Goal: Task Accomplishment & Management: Complete application form

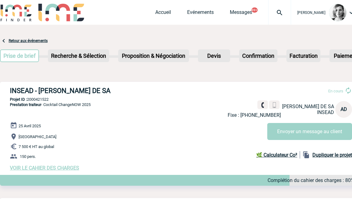
scroll to position [812, 0]
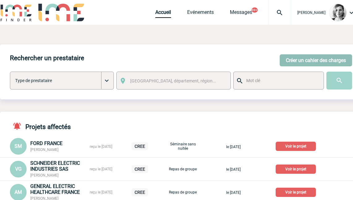
click at [292, 56] on button "Créer un cahier des charges" at bounding box center [316, 60] width 72 height 12
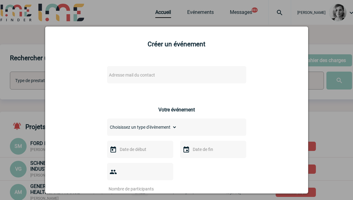
click at [111, 73] on span "Adresse mail du contact" at bounding box center [132, 75] width 46 height 5
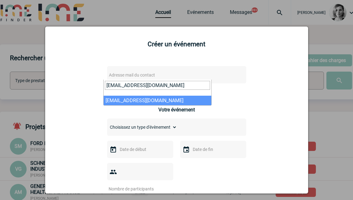
type input "RQUESNEL@bouyguestelecom.fr"
select select "131711"
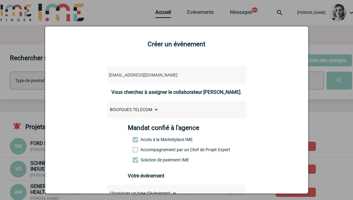
click at [144, 148] on label "Accompagnement par un Chef de Projet Expert" at bounding box center [146, 150] width 27 height 5
click at [0, 0] on input "Accompagnement par un Chef de Projet Expert" at bounding box center [0, 0] width 0 height 0
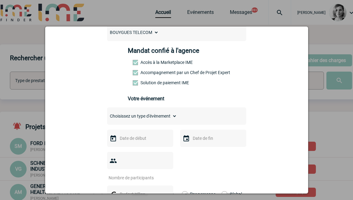
click at [147, 121] on select "Choisissez un type d'évènement Séminaire avec nuitée Séminaire sans nuitée Repa…" at bounding box center [142, 116] width 70 height 9
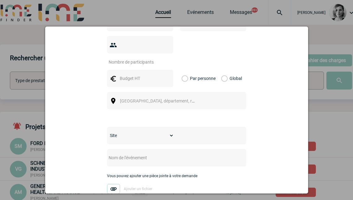
scroll to position [116, 0]
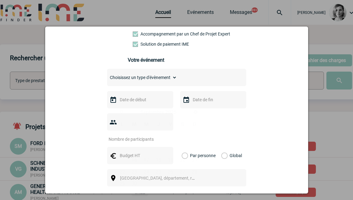
click at [140, 103] on input "text" at bounding box center [139, 100] width 43 height 8
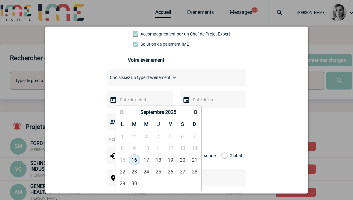
click at [200, 111] on div "Précédent Suivant Septembre 2025" at bounding box center [158, 112] width 84 height 11
click at [194, 110] on span "Suivant" at bounding box center [195, 112] width 5 height 5
click at [137, 146] on link "4" at bounding box center [134, 148] width 11 height 11
type input "04-11-2025"
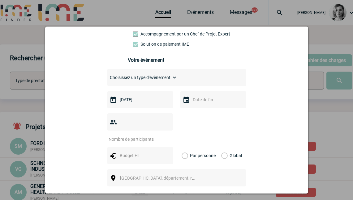
click at [139, 82] on select "Choisissez un type d'évènement Séminaire avec nuitée Séminaire sans nuitée Repa…" at bounding box center [142, 77] width 70 height 9
click at [143, 79] on select "Choisissez un type d'évènement Séminaire avec nuitée Séminaire sans nuitée Repa…" at bounding box center [142, 77] width 70 height 9
select select "2"
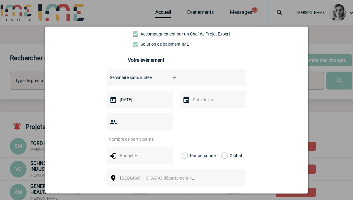
click at [107, 75] on select "Choisissez un type d'évènement Séminaire avec nuitée Séminaire sans nuitée Repa…" at bounding box center [142, 77] width 70 height 9
click at [135, 135] on input "number" at bounding box center [136, 139] width 58 height 8
click at [144, 135] on input "number" at bounding box center [136, 139] width 58 height 8
type input "1"
click at [123, 152] on input "text" at bounding box center [139, 156] width 43 height 8
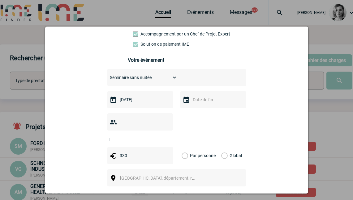
type input "330"
click at [224, 147] on label "Global" at bounding box center [223, 155] width 4 height 17
click at [0, 0] on input "Global" at bounding box center [0, 0] width 0 height 0
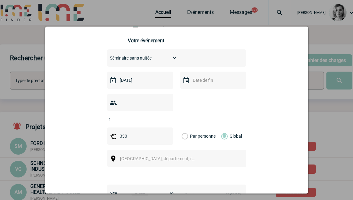
scroll to position [155, 0]
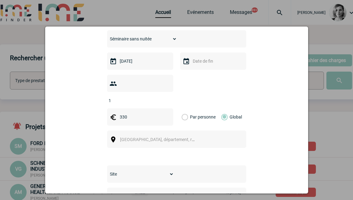
click at [139, 137] on span "Ville, département, région..." at bounding box center [163, 139] width 86 height 5
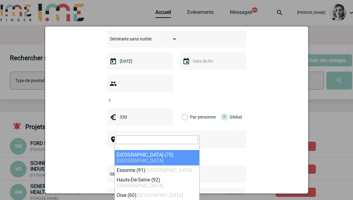
click at [258, 135] on div "rquesnel@bouyguestelecom.fr rquesnel@bouyguestelecom.fr Vous cherchez à assigne…" at bounding box center [176, 116] width 247 height 420
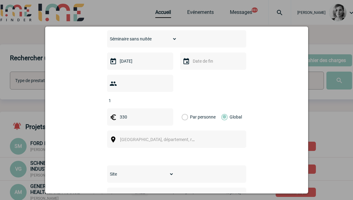
click at [289, 114] on div "rquesnel@bouyguestelecom.fr rquesnel@bouyguestelecom.fr Vous cherchez à assigne…" at bounding box center [176, 116] width 247 height 420
click at [142, 137] on span "Ville, département, région..." at bounding box center [163, 139] width 86 height 5
drag, startPoint x: 138, startPoint y: 110, endPoint x: 131, endPoint y: 107, distance: 7.5
click at [138, 109] on span "brignolle" at bounding box center [157, 108] width 84 height 16
drag, startPoint x: 131, startPoint y: 107, endPoint x: 110, endPoint y: 107, distance: 22.0
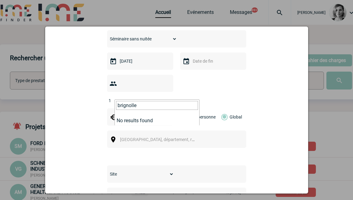
click at [118, 103] on input "brignolle" at bounding box center [157, 105] width 82 height 9
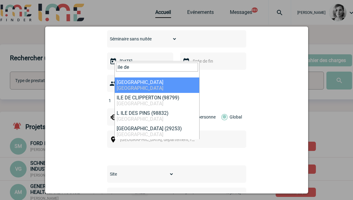
type input "ile de"
select select "2"
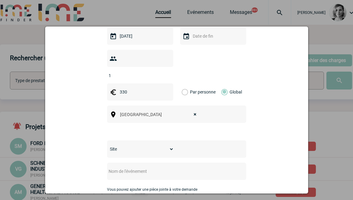
scroll to position [193, 0]
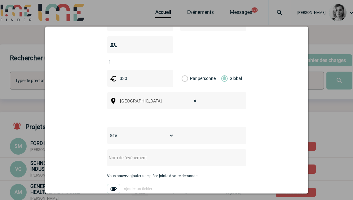
click at [161, 131] on select "Site SITE DE BOULOGNE-BILLANCOURT" at bounding box center [140, 135] width 67 height 9
select select "26"
click at [107, 131] on select "Site SITE DE BOULOGNE-BILLANCOURT" at bounding box center [140, 135] width 67 height 9
drag, startPoint x: 141, startPoint y: 149, endPoint x: 157, endPoint y: 161, distance: 20.5
click at [141, 154] on input "text" at bounding box center [168, 158] width 123 height 8
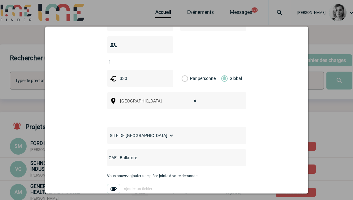
type input "CAF - Ballatore"
drag, startPoint x: 288, startPoint y: 126, endPoint x: 244, endPoint y: 131, distance: 43.9
click at [288, 126] on div "rquesnel@bouyguestelecom.fr rquesnel@bouyguestelecom.fr Vous cherchez à assigne…" at bounding box center [176, 77] width 247 height 420
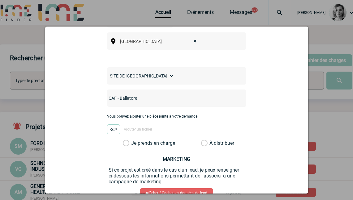
scroll to position [286, 0]
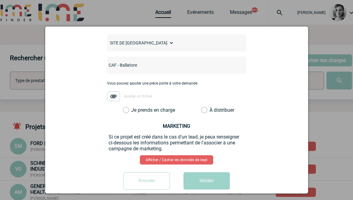
click at [133, 107] on label "Je prends en charge" at bounding box center [128, 110] width 11 height 6
click at [0, 0] on input "Je prends en charge" at bounding box center [0, 0] width 0 height 0
click at [198, 174] on button "Valider" at bounding box center [206, 181] width 46 height 17
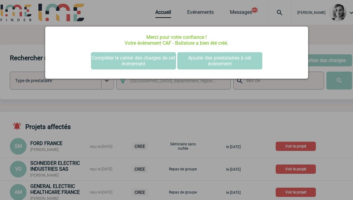
scroll to position [0, 0]
click at [141, 51] on div "Merci pour votre confiance ! Votre évènement CAF - Ballatore a bien été créé. C…" at bounding box center [176, 53] width 263 height 52
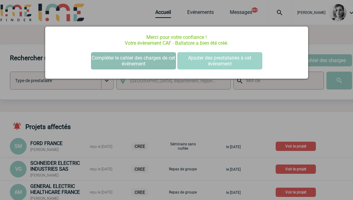
click at [135, 61] on button "Compléter le cahier des charges de cet événement" at bounding box center [133, 60] width 85 height 17
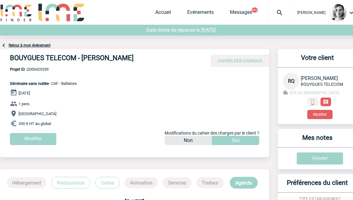
drag, startPoint x: 15, startPoint y: 59, endPoint x: 171, endPoint y: 61, distance: 155.9
click at [171, 61] on div "BOUYGUES TELECOM - [PERSON_NAME] CAHIER DES CHARGES" at bounding box center [134, 58] width 269 height 18
copy h4 "BOUYGUES TELECOM - [PERSON_NAME]"
click at [34, 71] on span "Projet ID : 2000425539" at bounding box center [43, 69] width 67 height 5
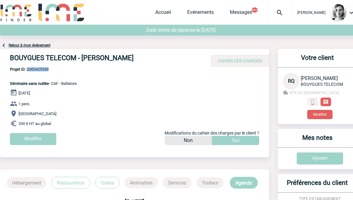
copy span "2000425539"
click at [43, 71] on span "Projet ID : 2000425539" at bounding box center [43, 69] width 67 height 5
copy span "2000425539"
